Goal: Information Seeking & Learning: Learn about a topic

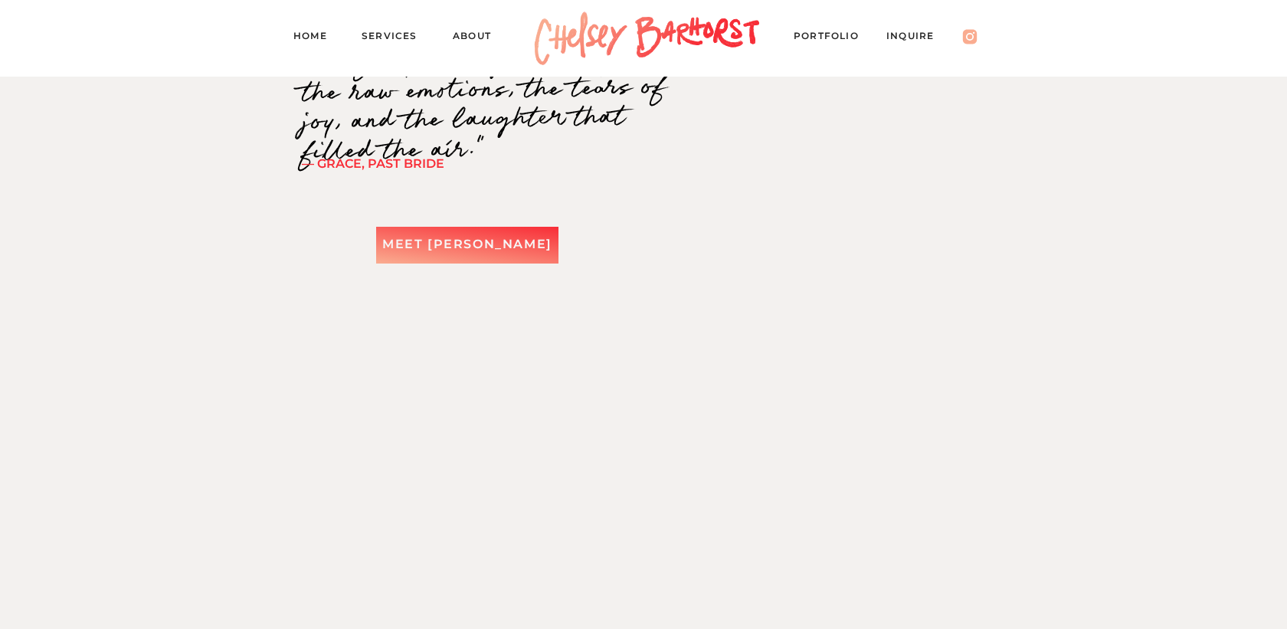
scroll to position [2125, 0]
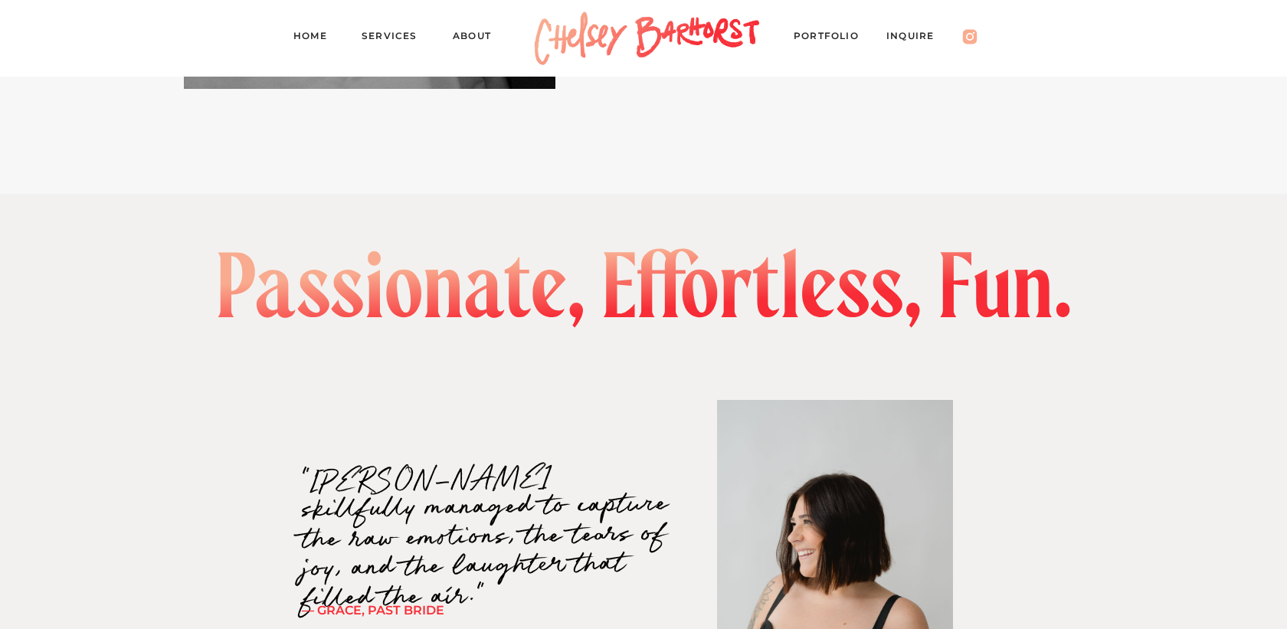
click at [475, 38] on nav "About" at bounding box center [479, 38] width 53 height 21
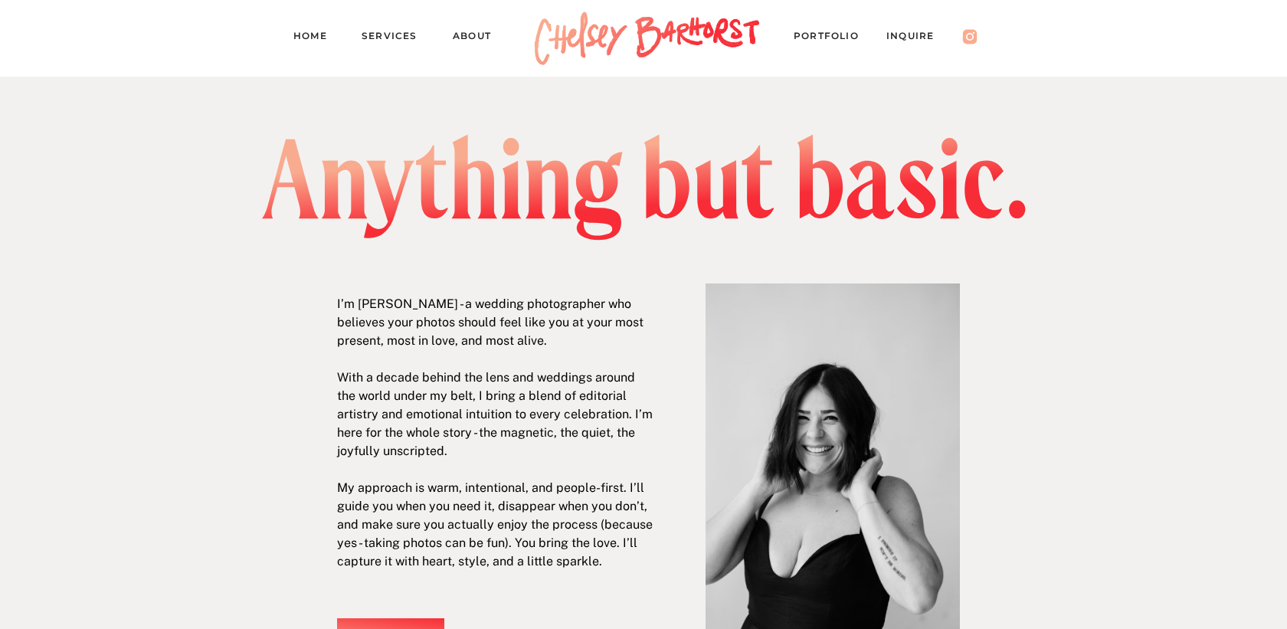
click at [850, 37] on nav "PORTFOLIO" at bounding box center [834, 38] width 80 height 21
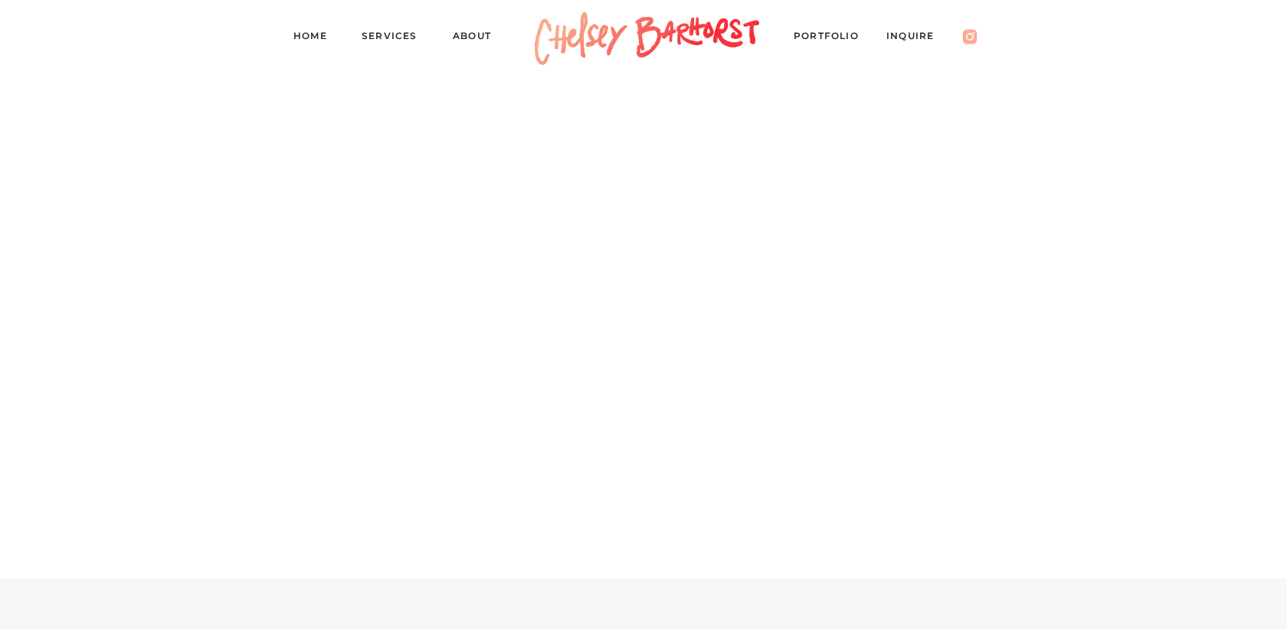
scroll to position [5566, 0]
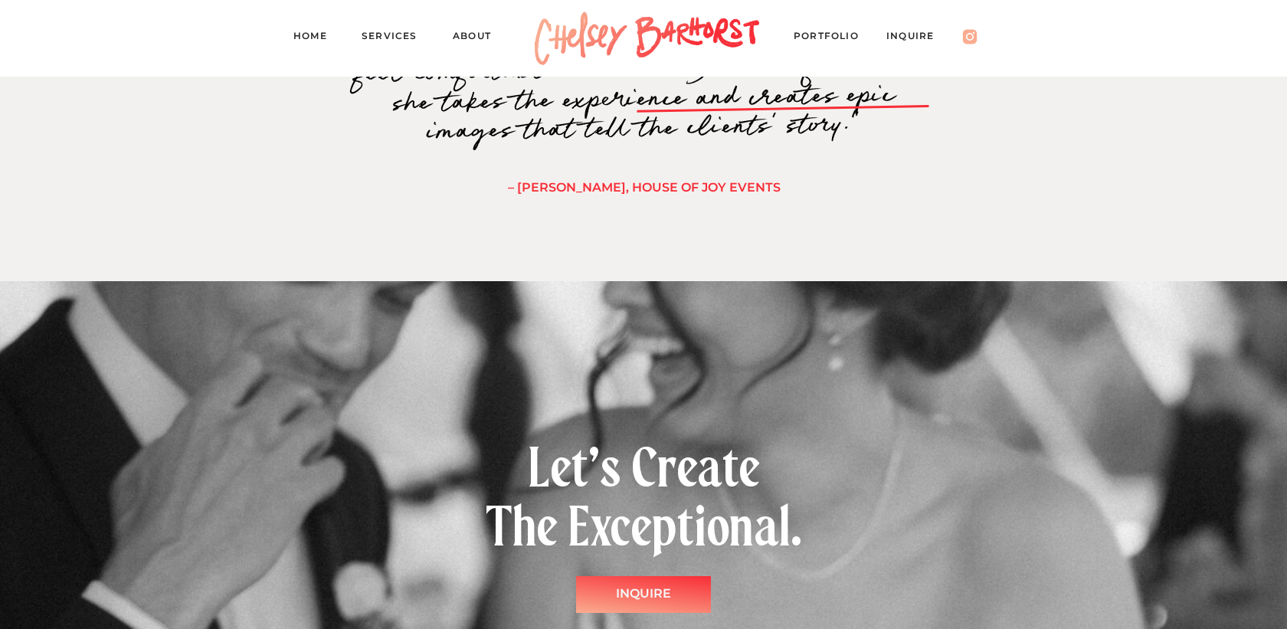
scroll to position [13360, 0]
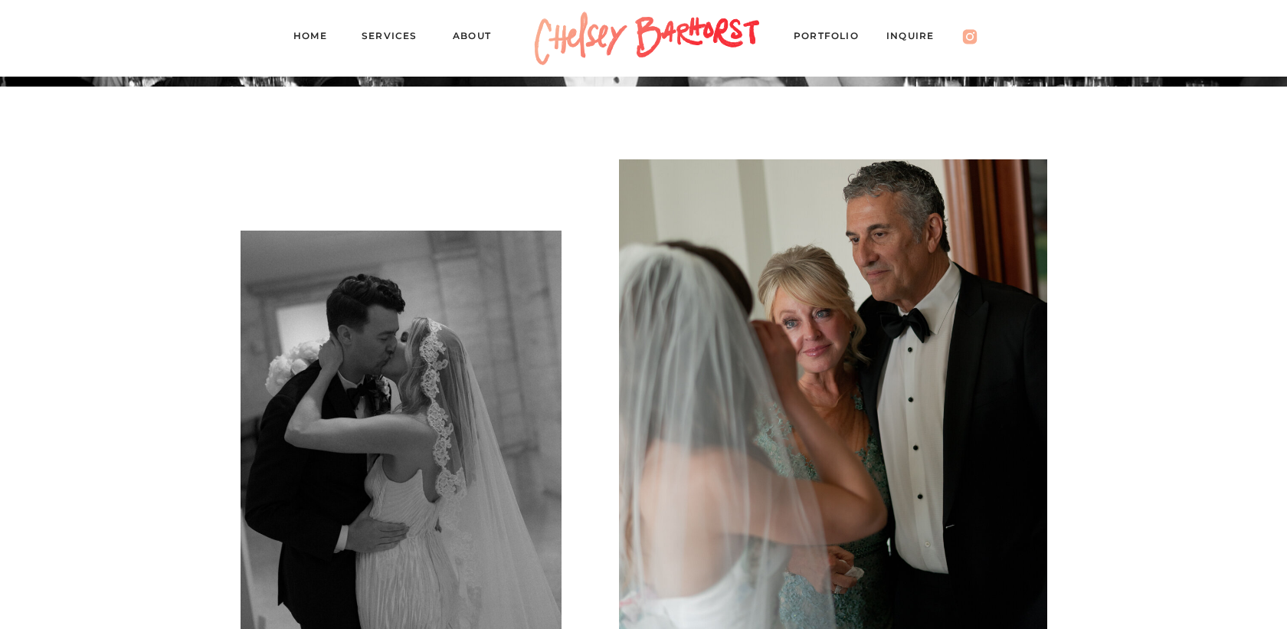
click at [400, 34] on nav "Services" at bounding box center [396, 38] width 69 height 21
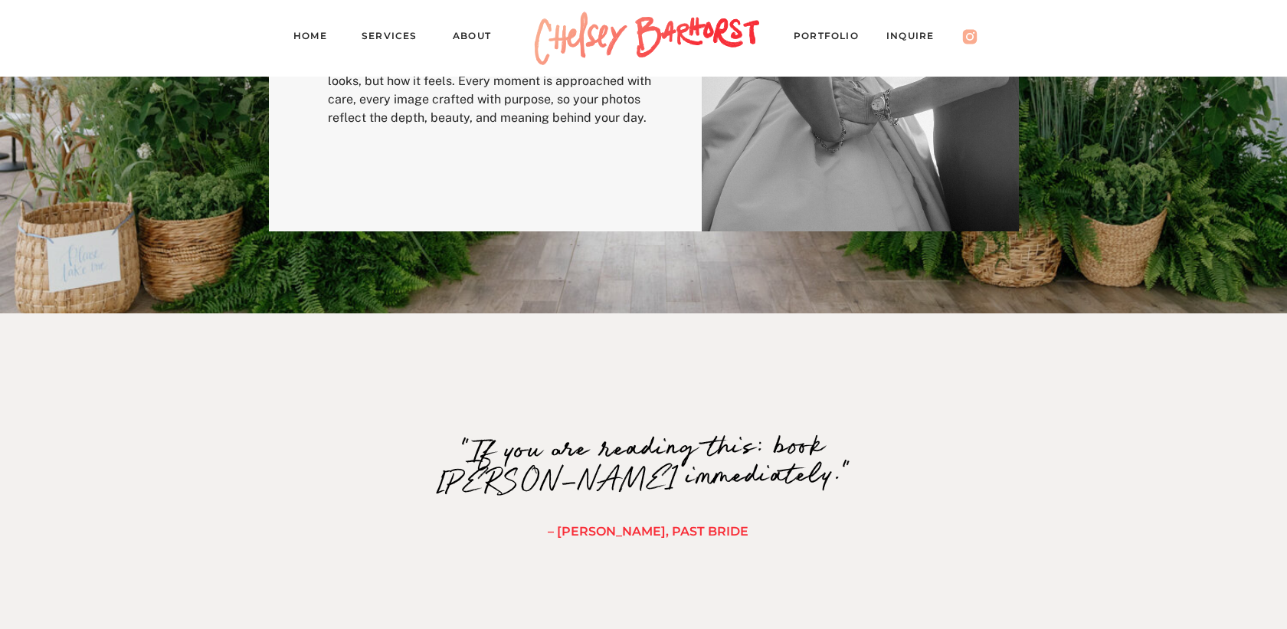
scroll to position [433, 0]
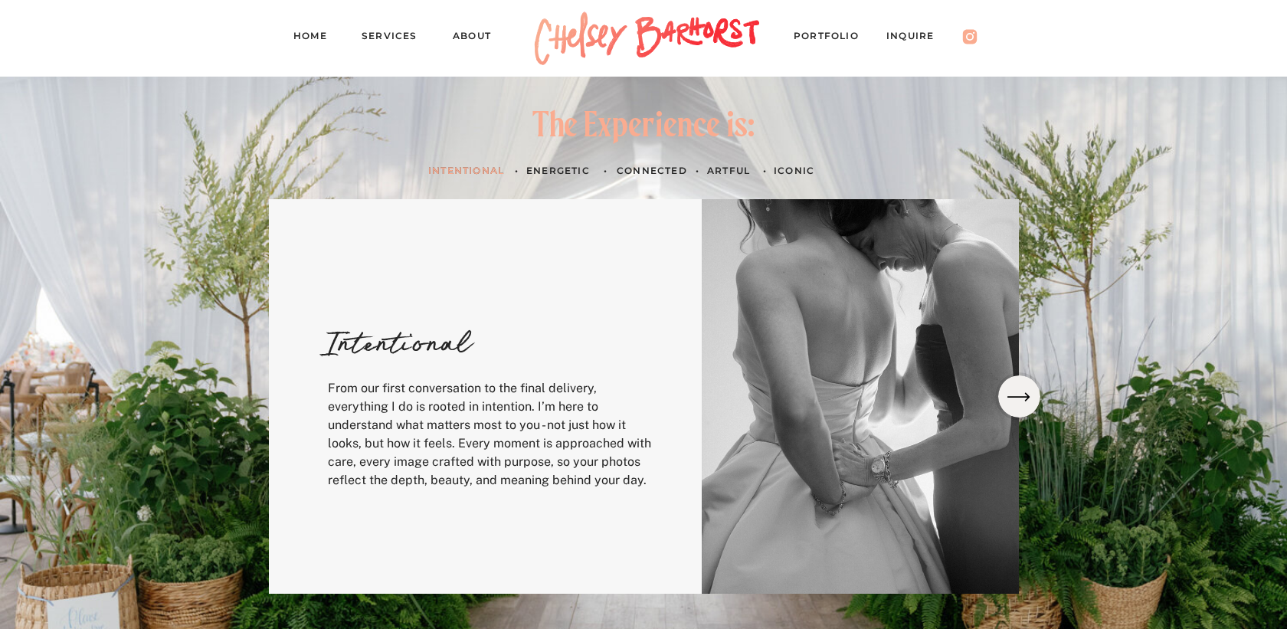
click at [1005, 390] on icon at bounding box center [1019, 397] width 30 height 28
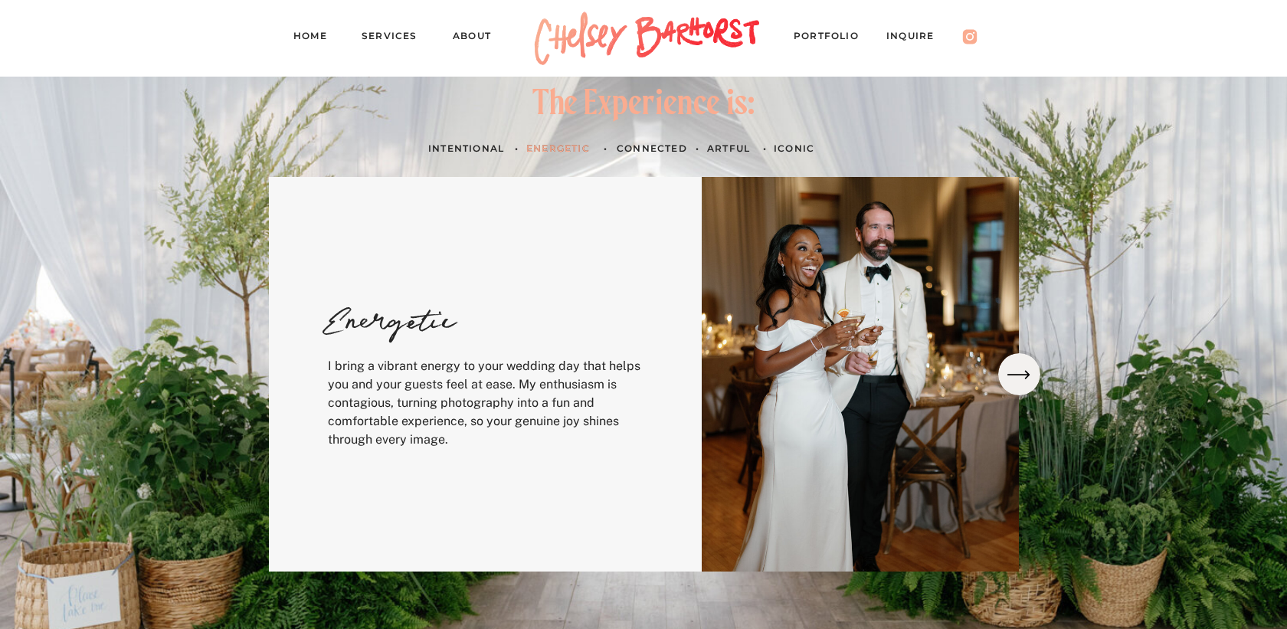
click at [1008, 395] on div at bounding box center [644, 327] width 920 height 651
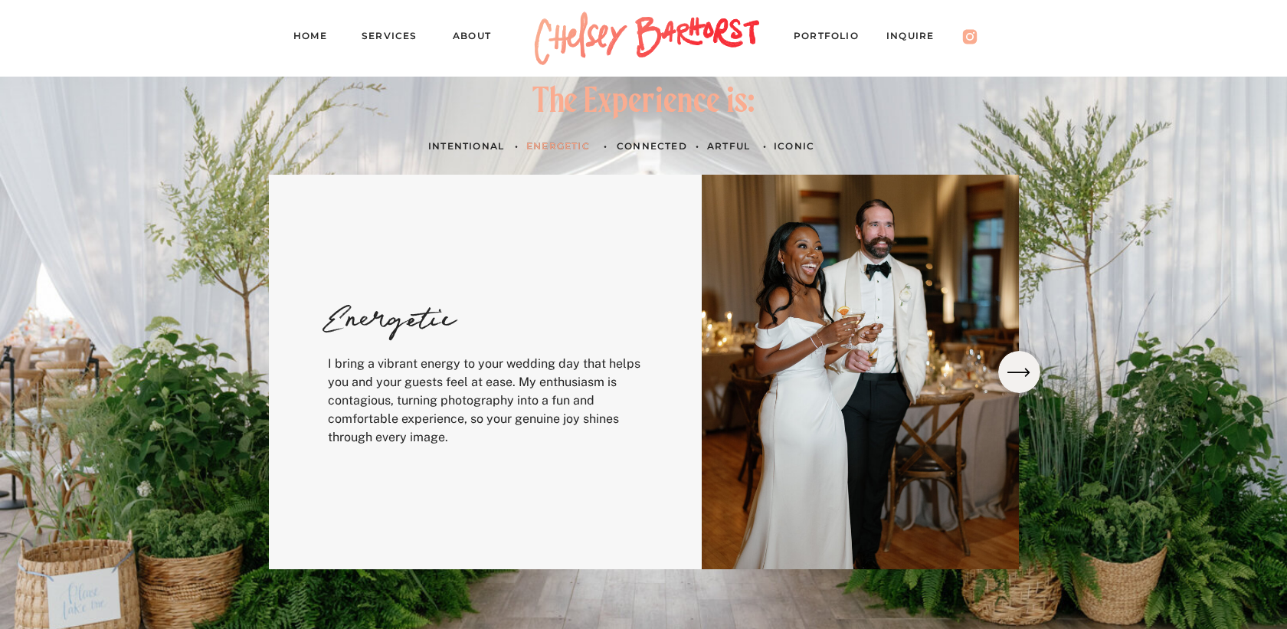
click at [1017, 369] on icon at bounding box center [1019, 373] width 30 height 28
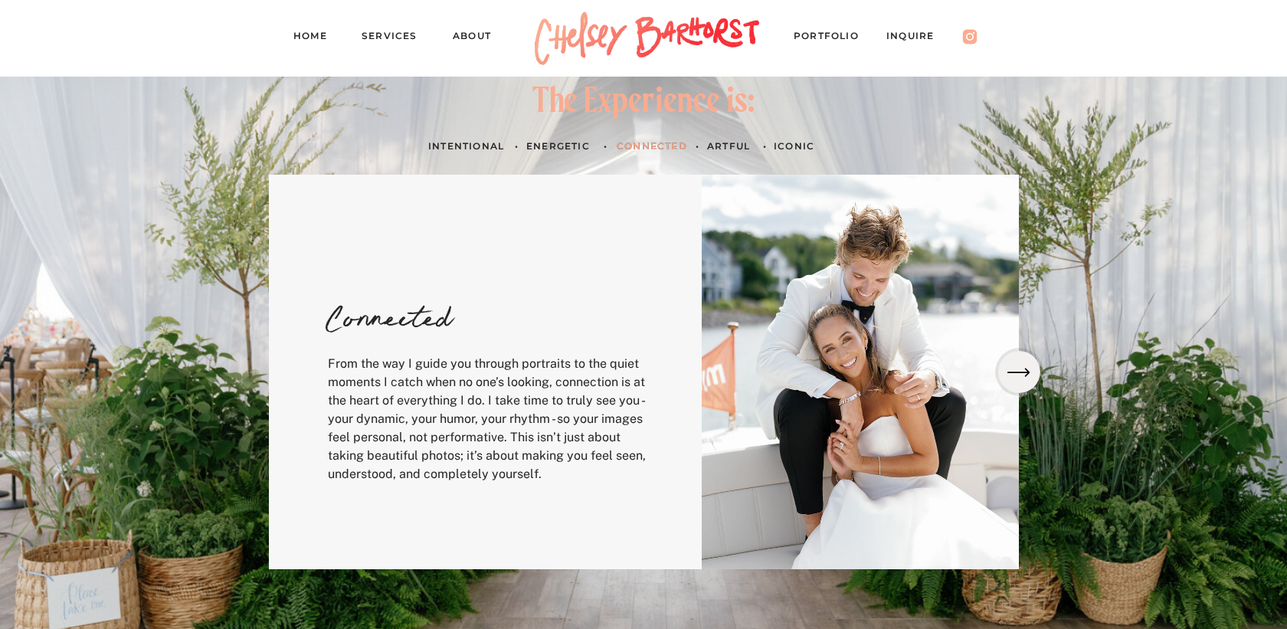
click at [1017, 369] on icon at bounding box center [1019, 373] width 30 height 28
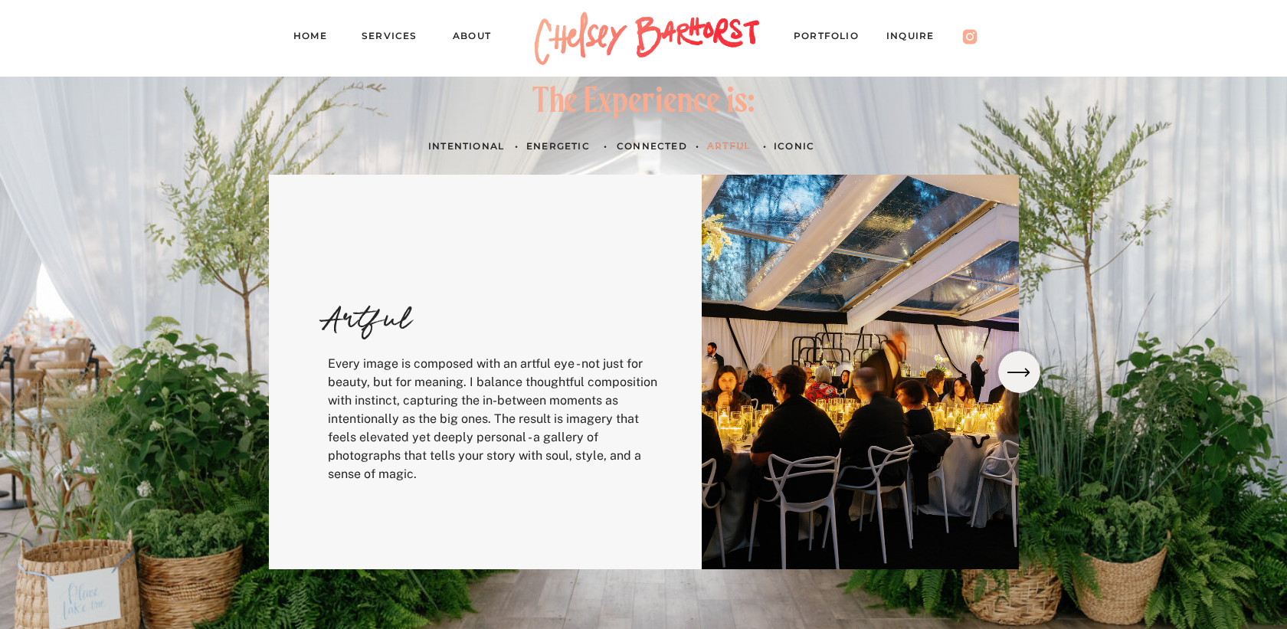
click at [1017, 369] on icon at bounding box center [1019, 373] width 30 height 28
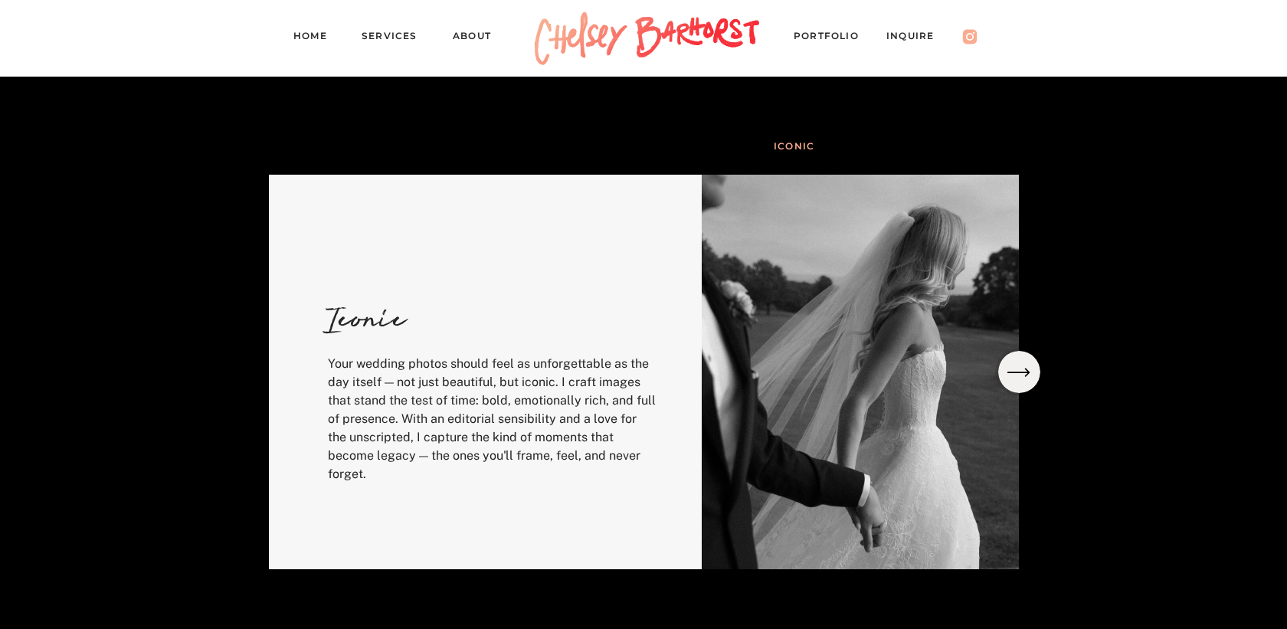
click at [1017, 369] on icon at bounding box center [1019, 373] width 30 height 28
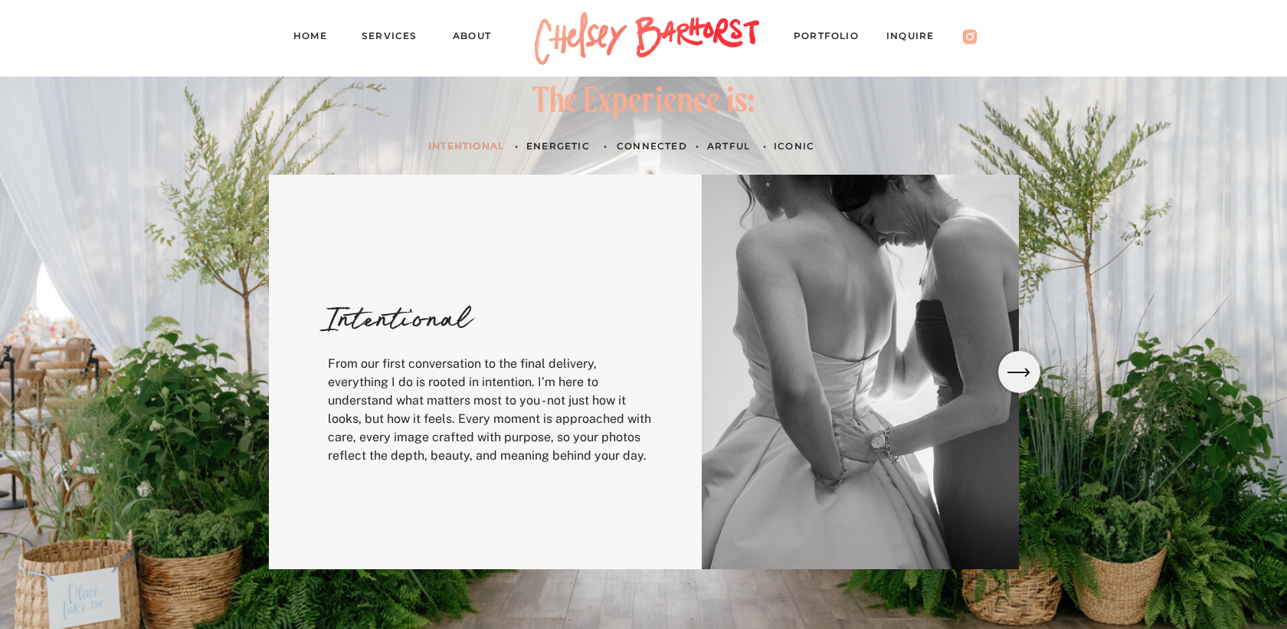
click at [1017, 369] on icon at bounding box center [1019, 373] width 30 height 28
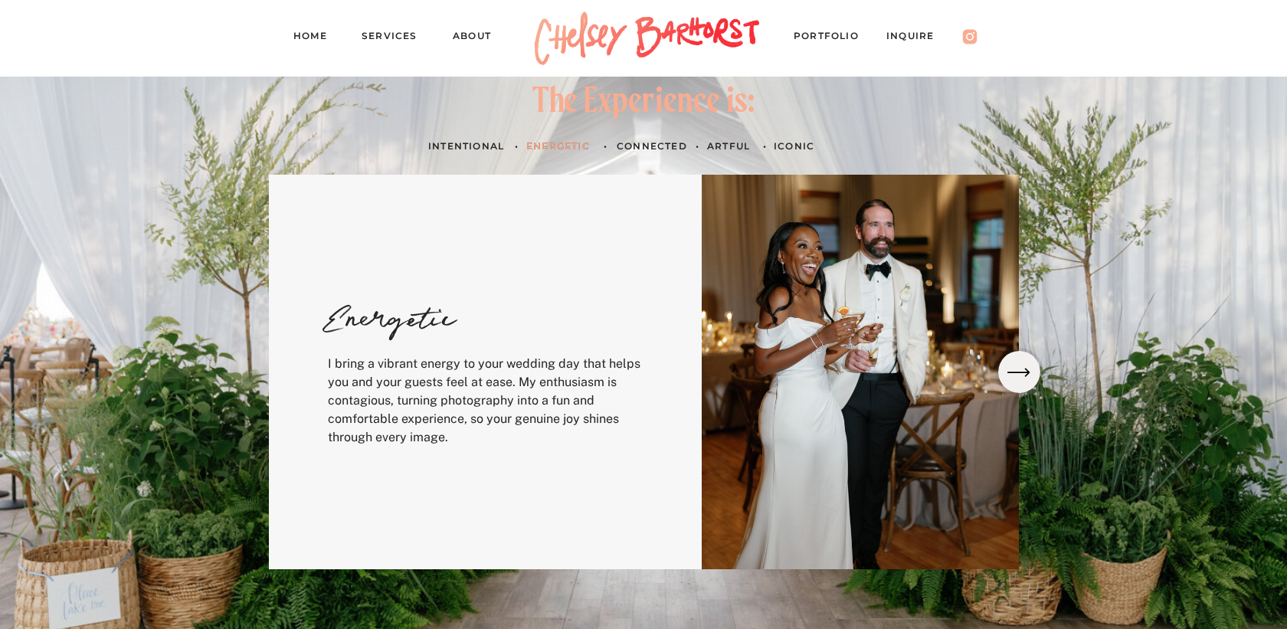
click at [1017, 369] on icon at bounding box center [1019, 373] width 30 height 28
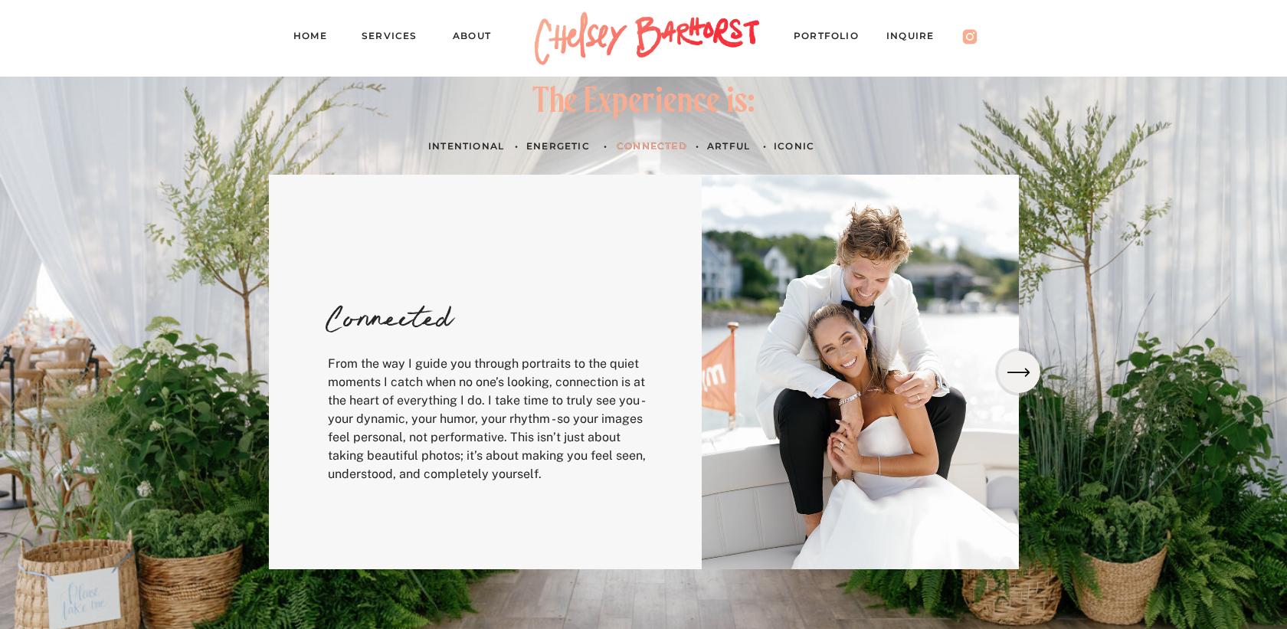
click at [1017, 369] on icon at bounding box center [1019, 373] width 30 height 28
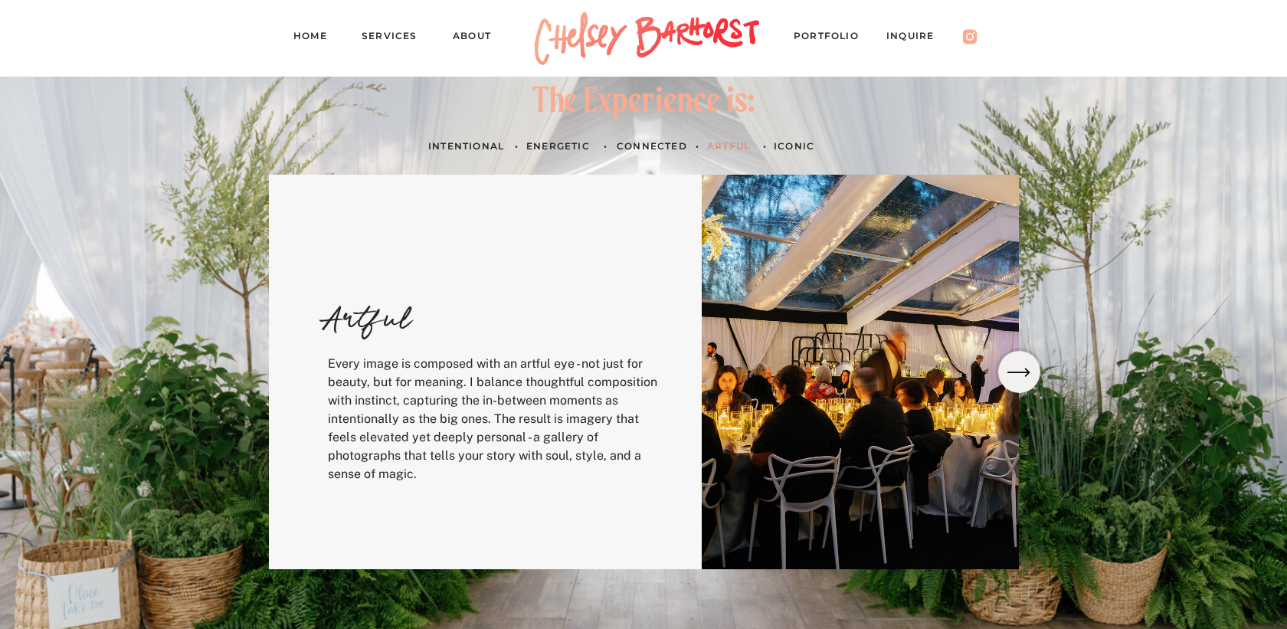
click at [1017, 369] on icon at bounding box center [1019, 373] width 30 height 28
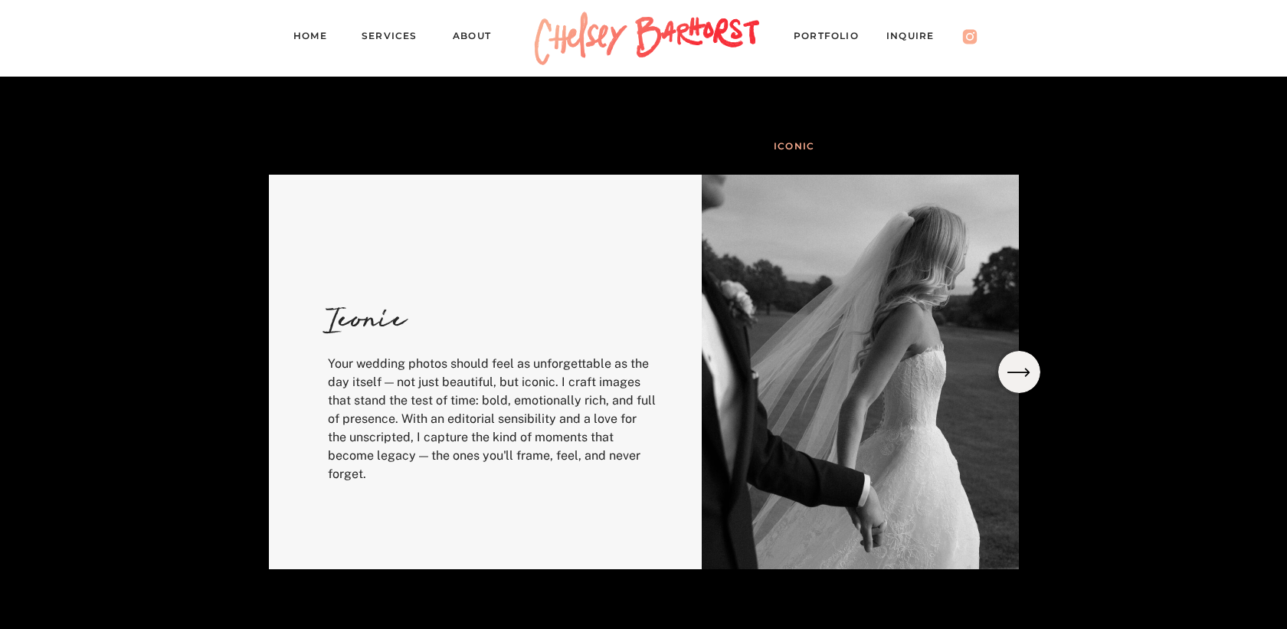
click at [1017, 369] on icon at bounding box center [1019, 373] width 30 height 28
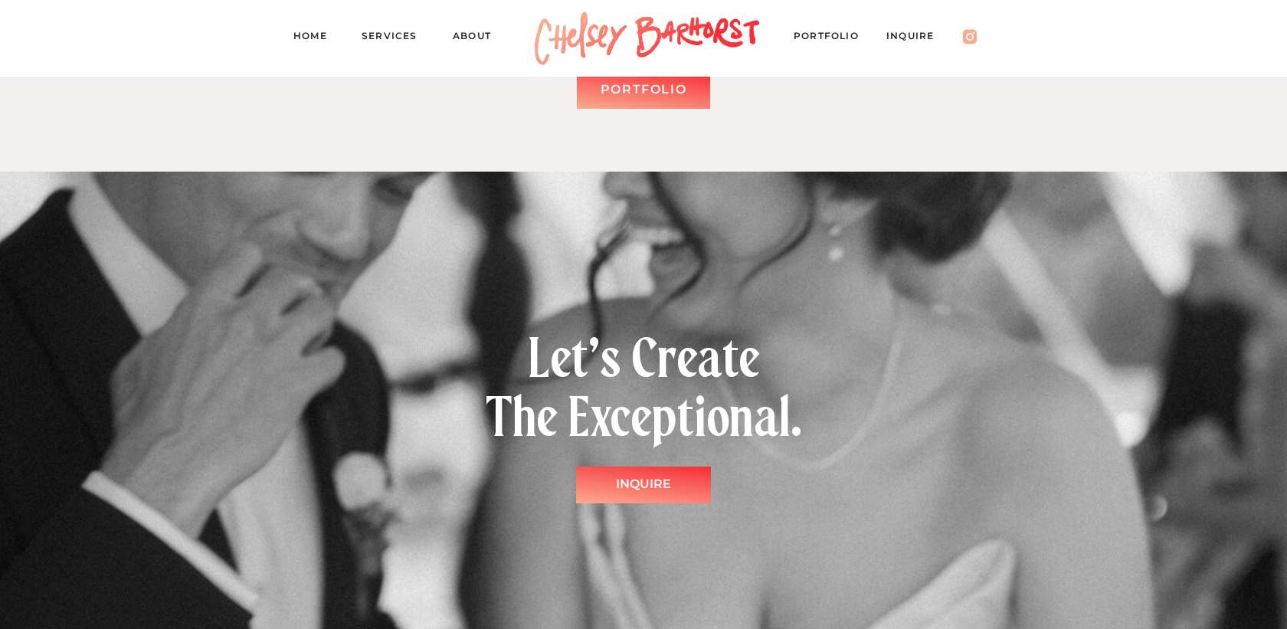
scroll to position [4271, 0]
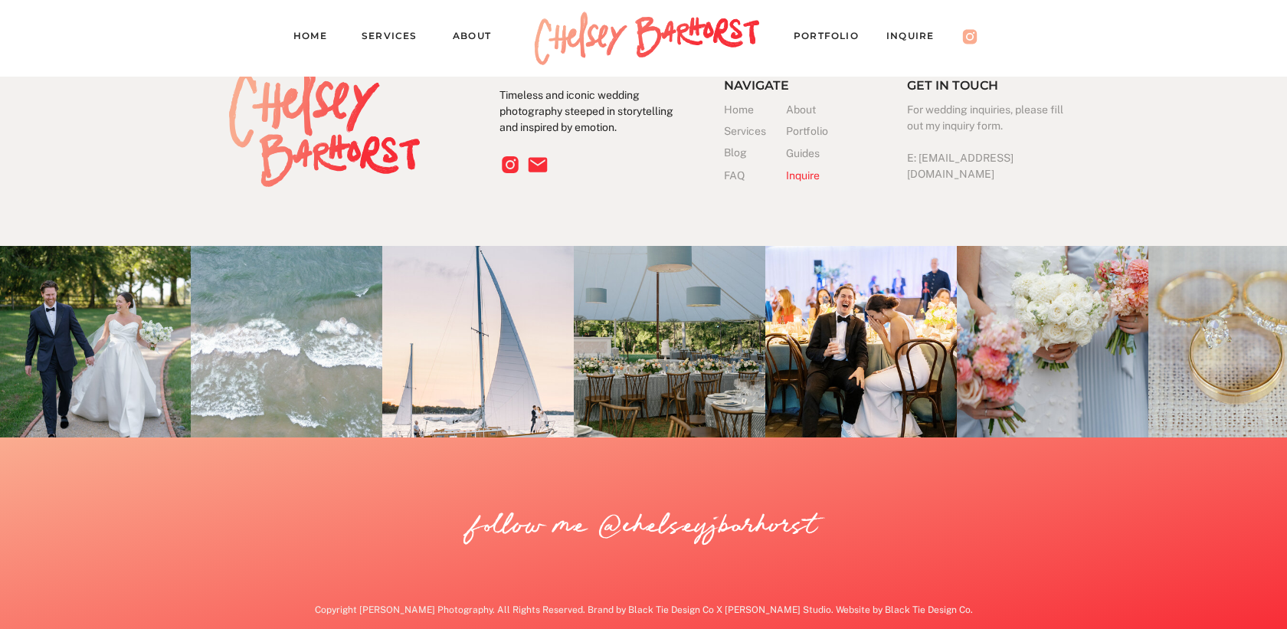
click at [913, 40] on nav "Inquire" at bounding box center [918, 38] width 63 height 21
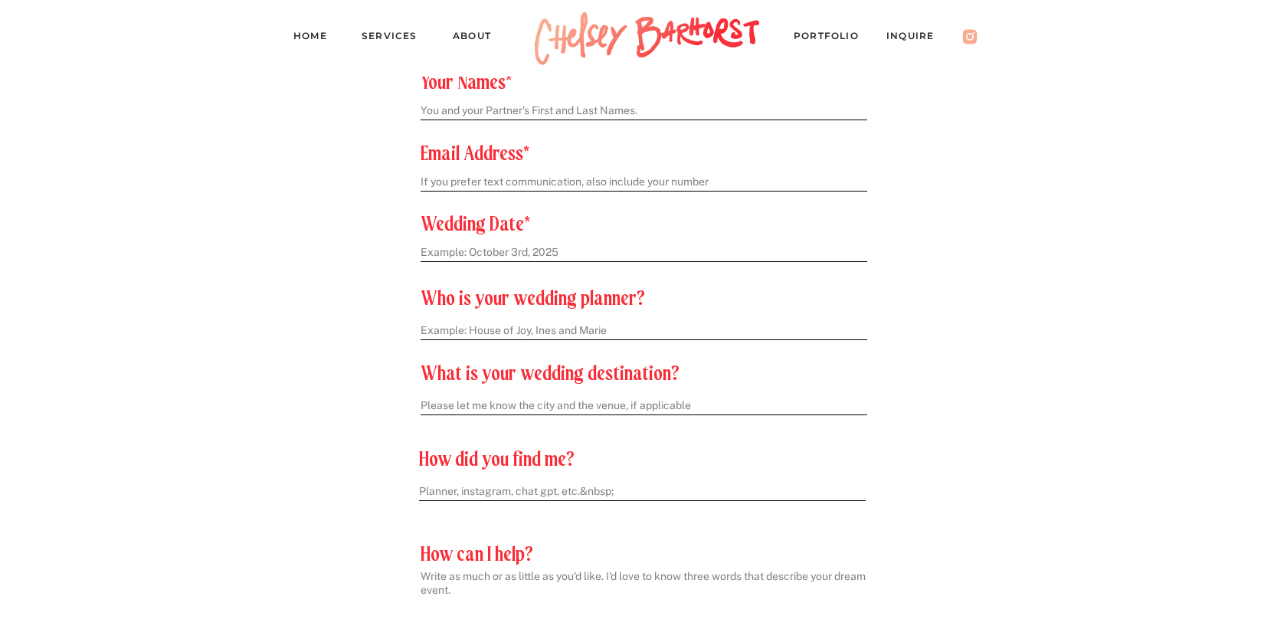
scroll to position [677, 0]
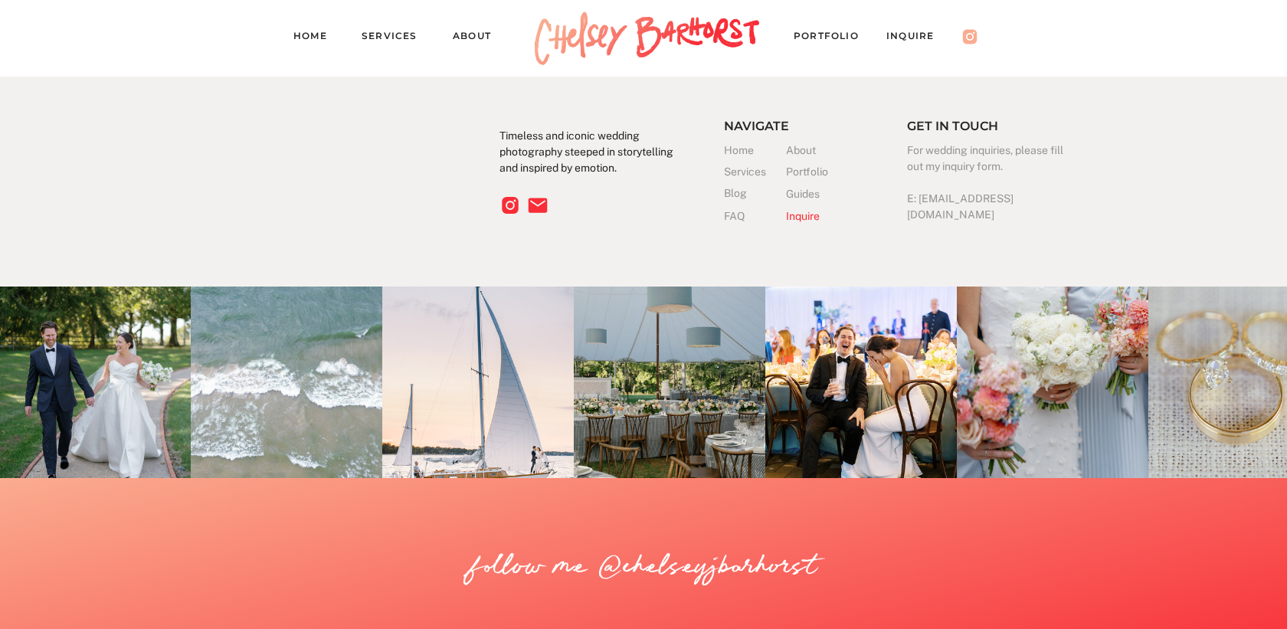
scroll to position [2606, 0]
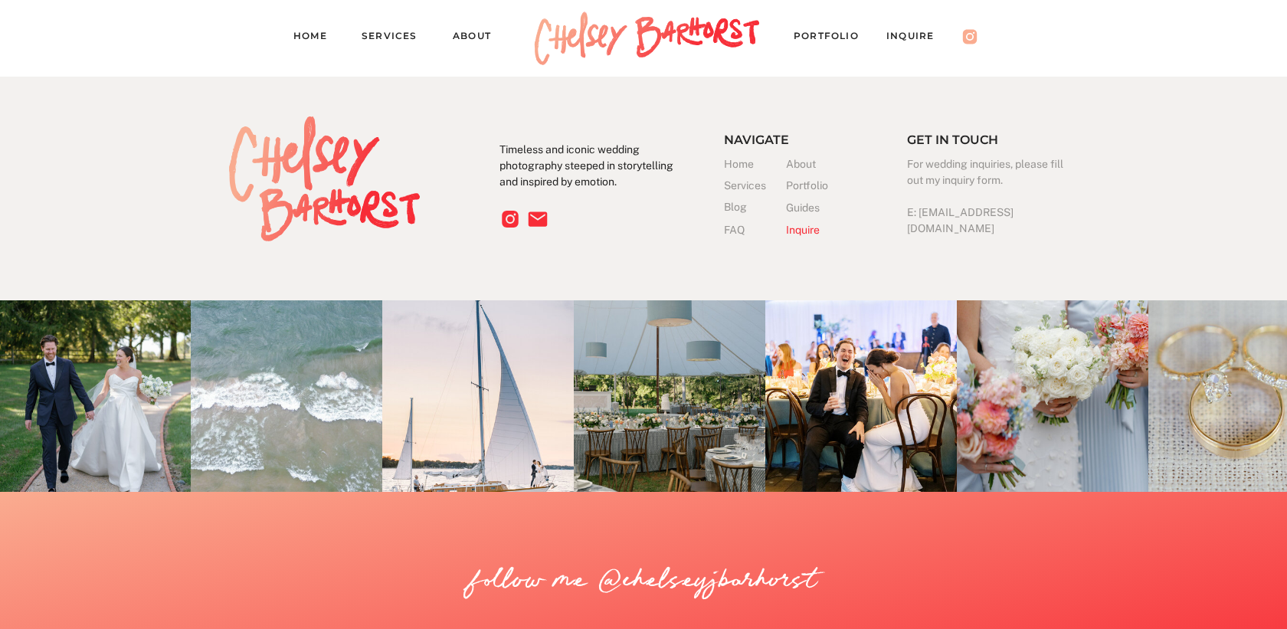
click at [735, 232] on h3 "FAQ" at bounding box center [739, 230] width 31 height 16
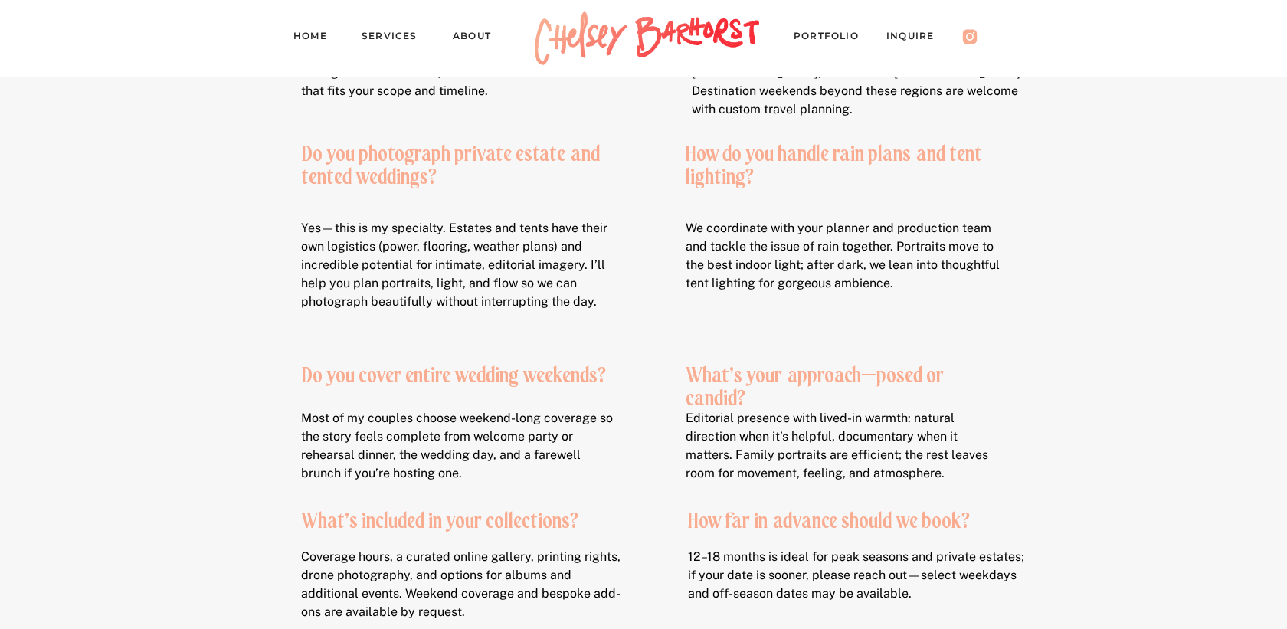
scroll to position [100, 0]
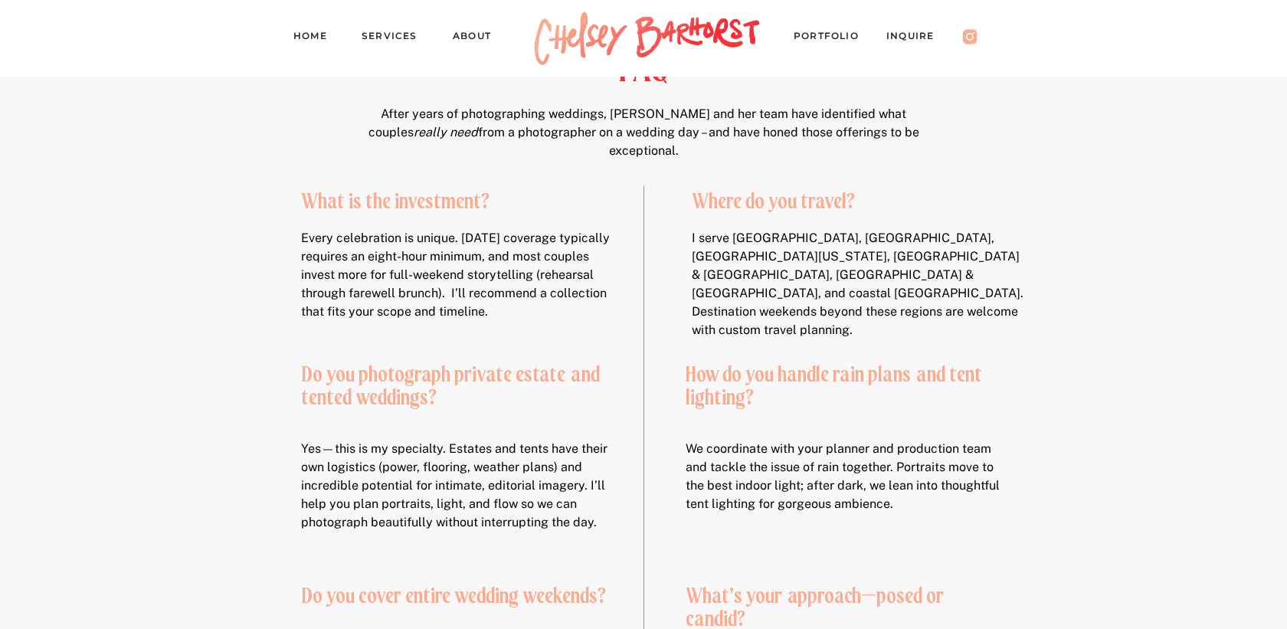
click at [678, 41] on div at bounding box center [647, 38] width 241 height 77
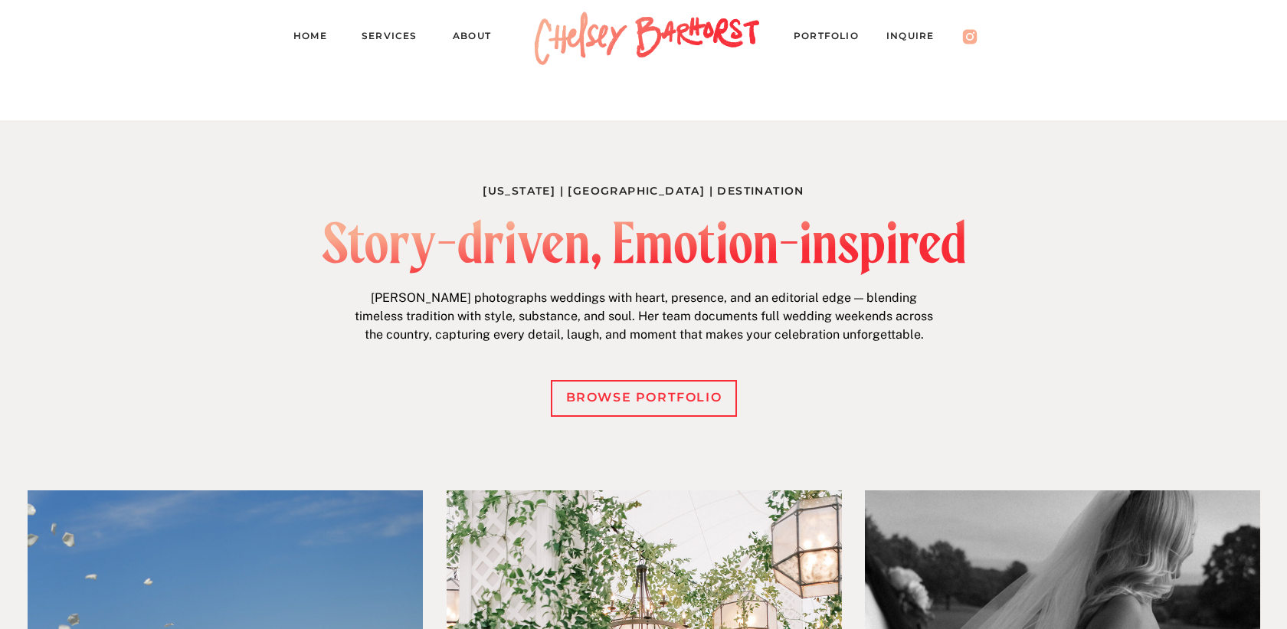
scroll to position [566, 0]
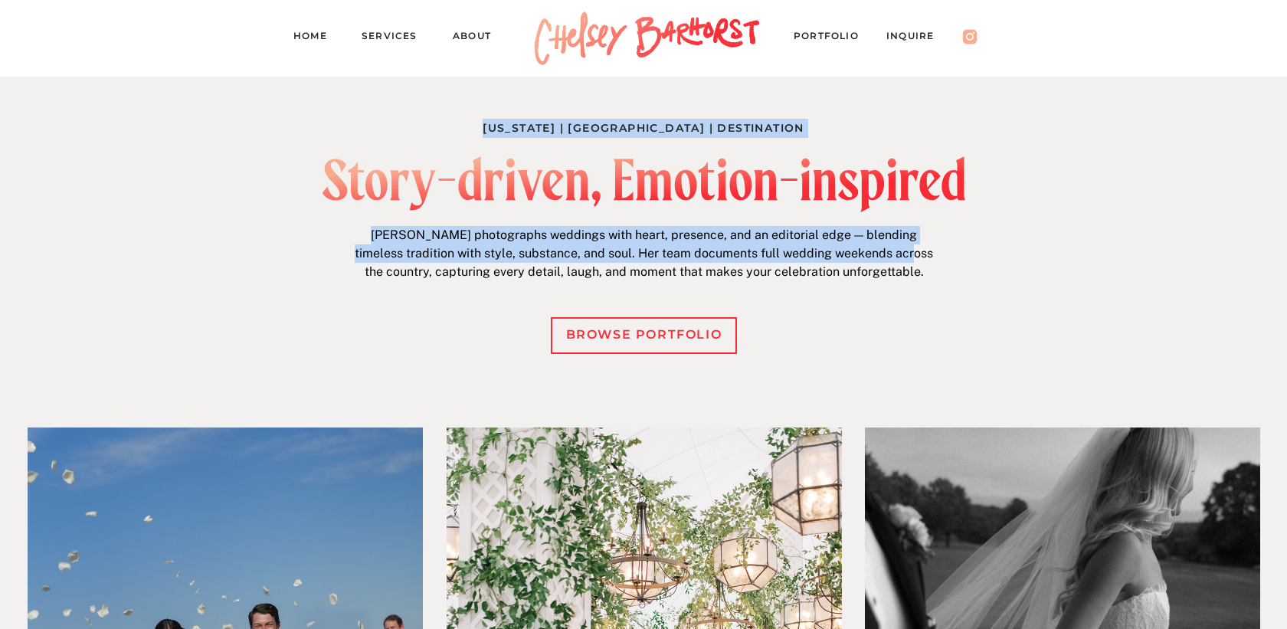
drag, startPoint x: 281, startPoint y: 117, endPoint x: 911, endPoint y: 259, distance: 645.7
click at [911, 259] on p "Chelsey photographs weddings with heart, presence, and an editorial edge — blen…" at bounding box center [643, 256] width 589 height 60
drag, startPoint x: 925, startPoint y: 262, endPoint x: 446, endPoint y: 90, distance: 509.0
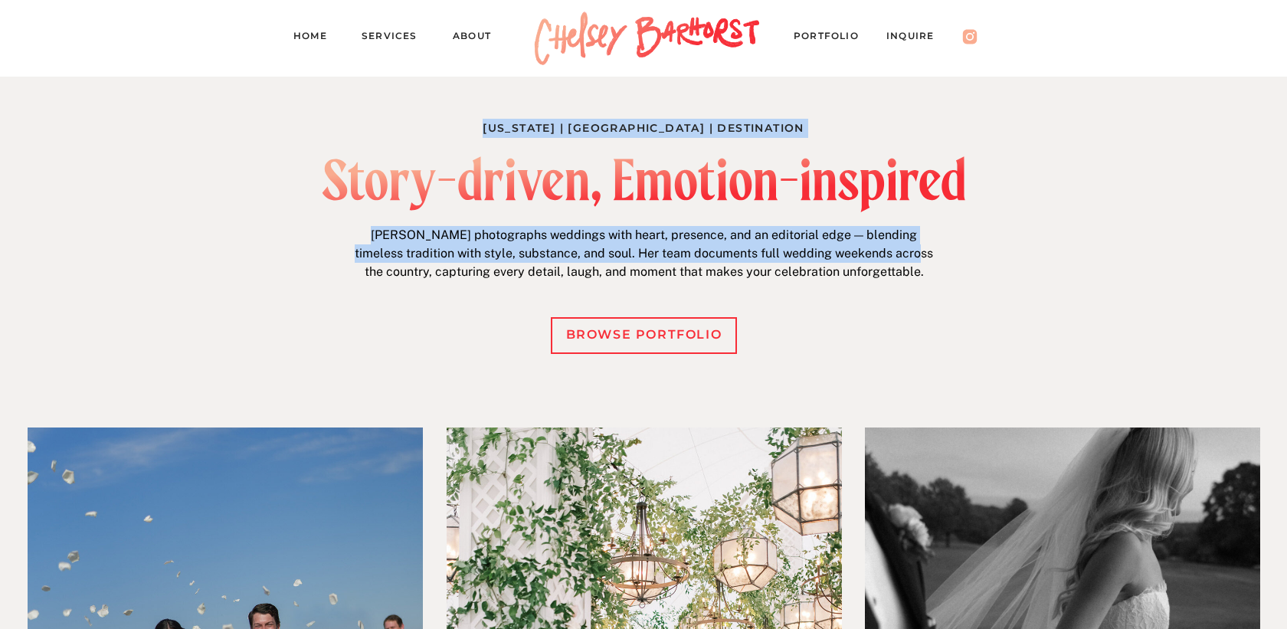
drag, startPoint x: 446, startPoint y: 90, endPoint x: 939, endPoint y: 254, distance: 520.0
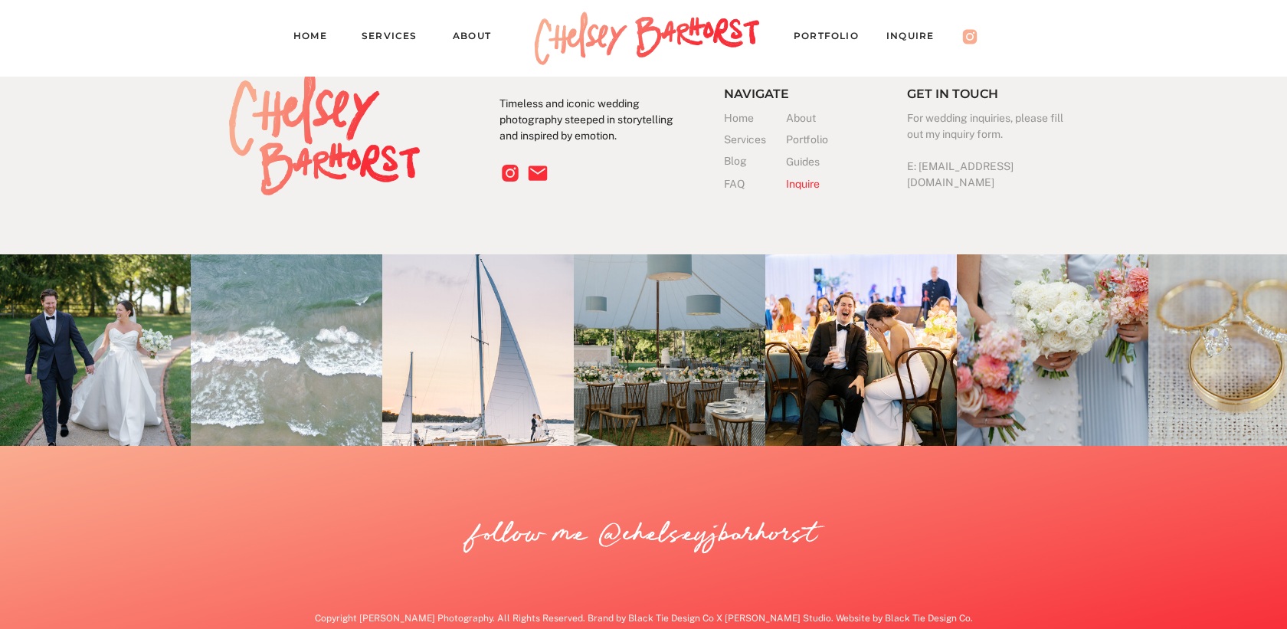
scroll to position [4884, 0]
